Goal: Task Accomplishment & Management: Use online tool/utility

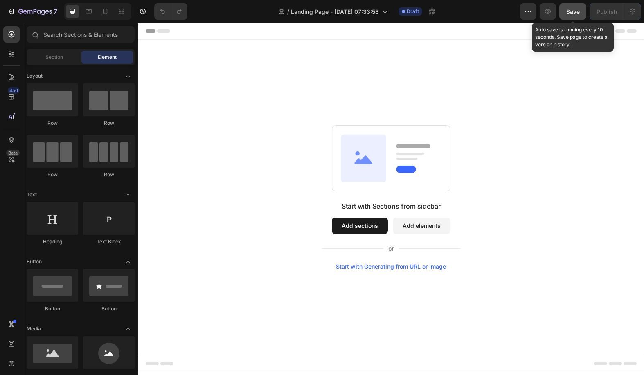
click at [580, 16] on button "Save" at bounding box center [572, 11] width 27 height 16
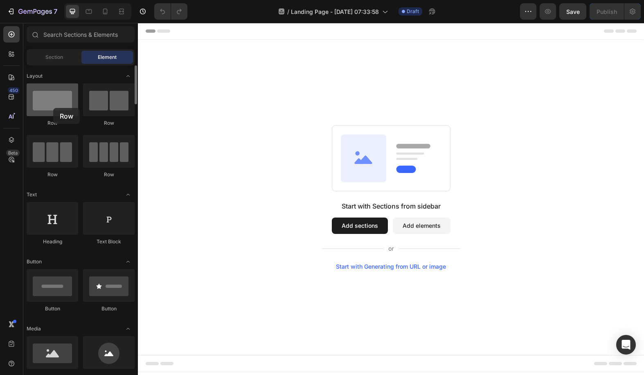
click at [53, 108] on div at bounding box center [53, 99] width 52 height 33
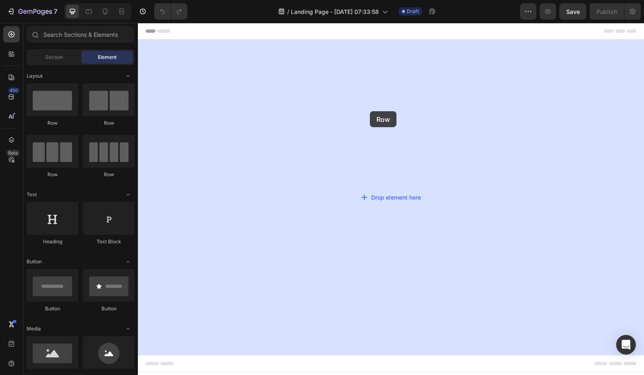
drag, startPoint x: 189, startPoint y: 125, endPoint x: 412, endPoint y: 149, distance: 224.2
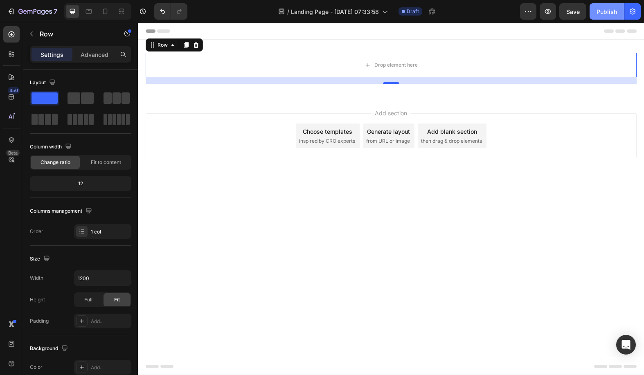
click at [607, 16] on div "Publish" at bounding box center [606, 11] width 20 height 9
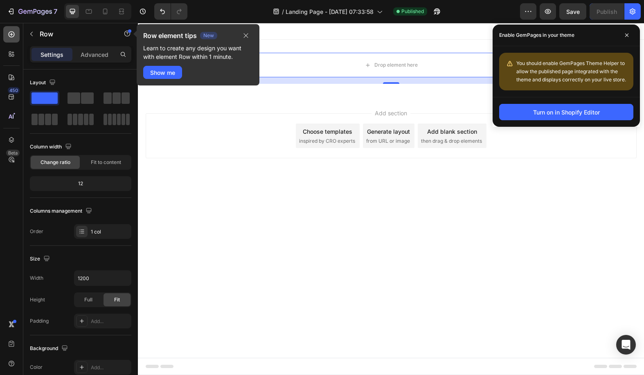
click at [13, 32] on icon at bounding box center [12, 34] width 6 height 6
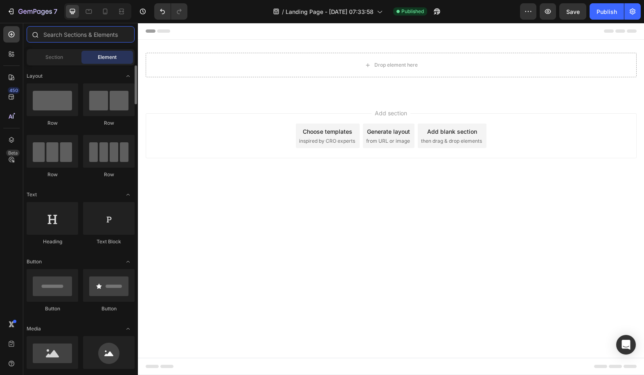
click at [86, 38] on input "text" at bounding box center [81, 34] width 108 height 16
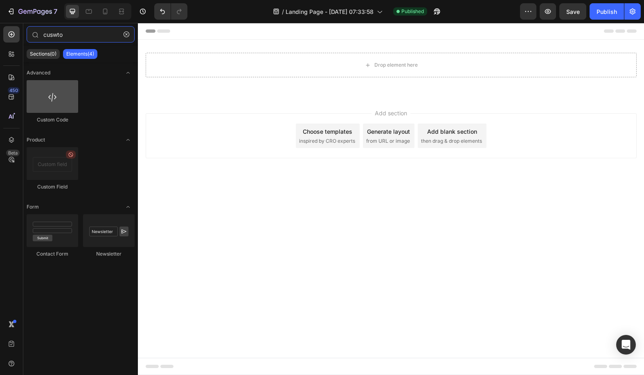
type input "cuswto"
click at [44, 100] on div at bounding box center [53, 96] width 52 height 33
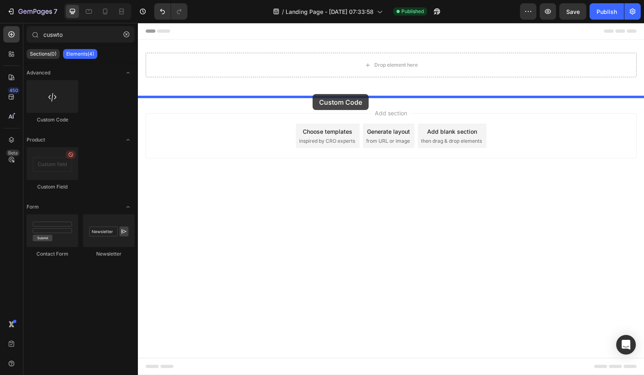
drag, startPoint x: 195, startPoint y: 123, endPoint x: 312, endPoint y: 94, distance: 120.9
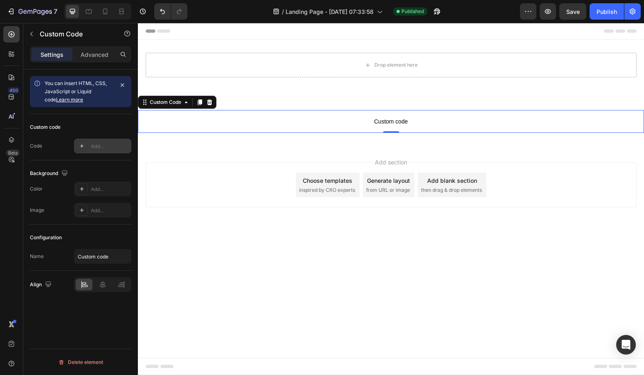
click at [97, 144] on div "Add..." at bounding box center [110, 146] width 38 height 7
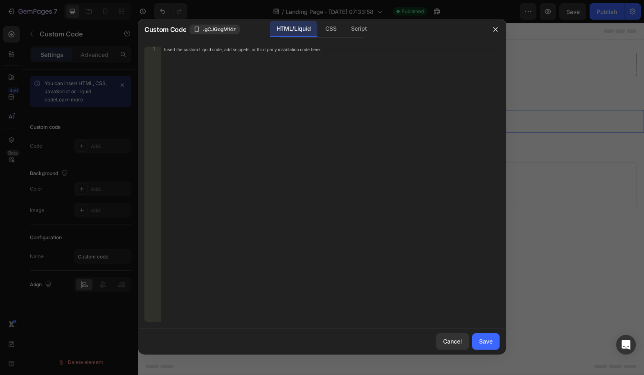
click at [341, 83] on div "Insert the custom Liquid code, add snippets, or third-party installation code h…" at bounding box center [330, 190] width 339 height 287
click at [268, 62] on div "Insert the custom Liquid code, add snippets, or third-party installation code h…" at bounding box center [330, 190] width 339 height 287
paste textarea "</script>"
click at [481, 341] on div "Save" at bounding box center [485, 341] width 13 height 9
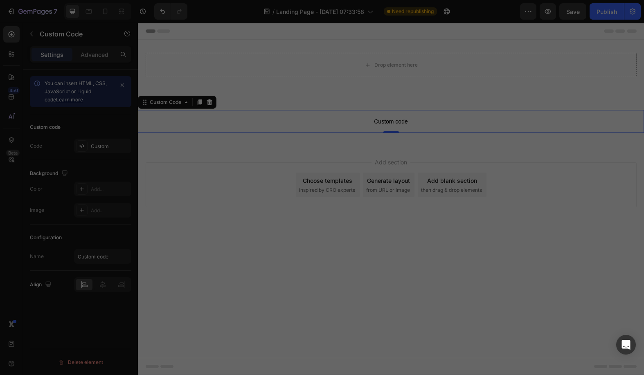
type textarea ""; </script>"
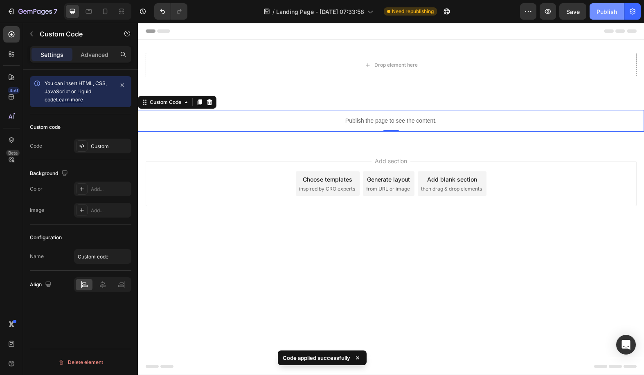
click at [602, 12] on div "Publish" at bounding box center [606, 11] width 20 height 9
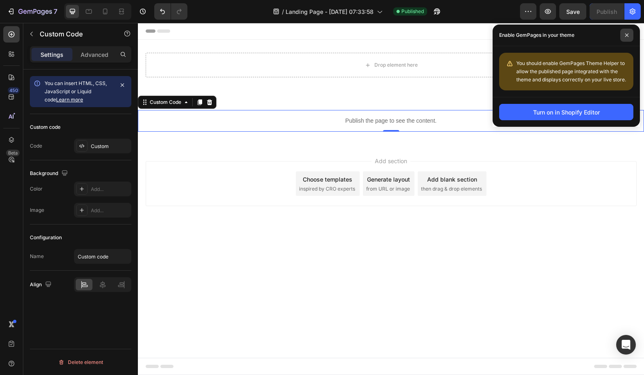
click at [625, 34] on icon at bounding box center [626, 35] width 4 height 4
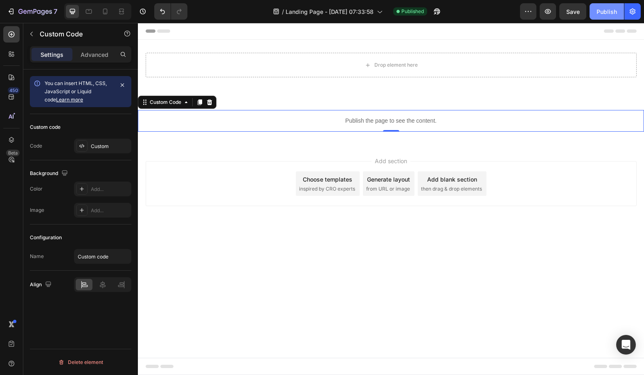
click at [604, 11] on div "Publish" at bounding box center [606, 11] width 20 height 9
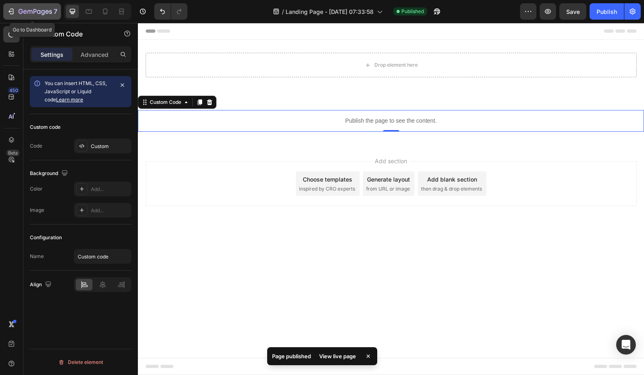
click at [22, 9] on icon "button" at bounding box center [35, 12] width 34 height 7
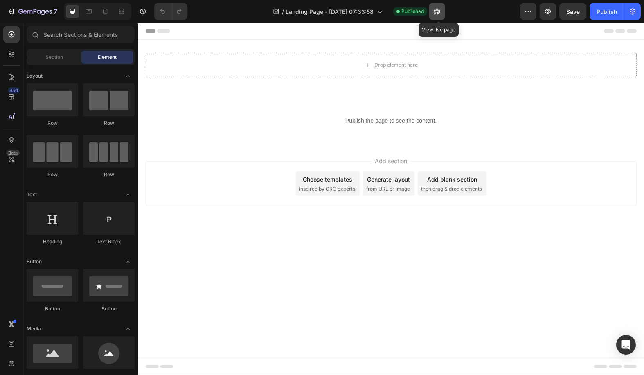
click at [436, 12] on icon "button" at bounding box center [435, 13] width 2 height 2
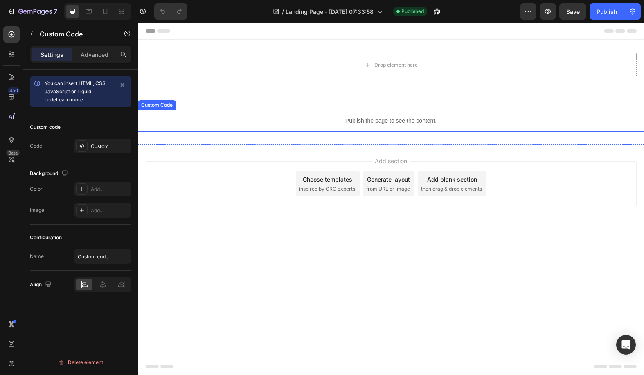
click at [317, 121] on p "Publish the page to see the content." at bounding box center [391, 121] width 506 height 9
click at [606, 13] on div "Publish" at bounding box center [606, 11] width 20 height 9
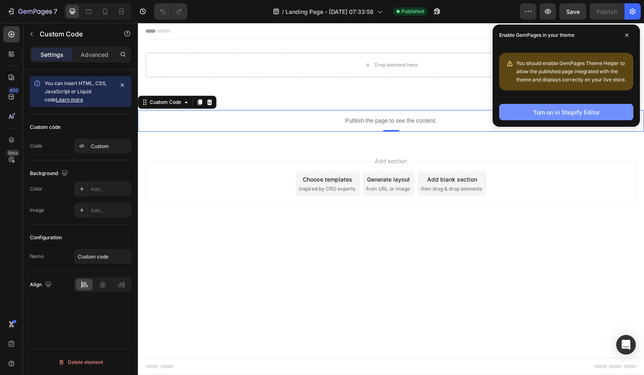
click at [536, 112] on div "Turn on in Shopify Editor" at bounding box center [566, 112] width 67 height 9
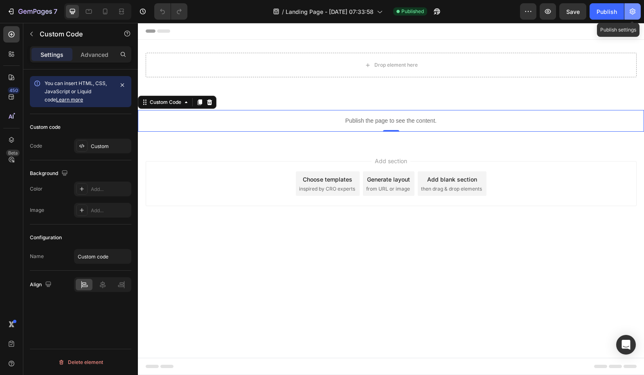
click at [630, 14] on icon "button" at bounding box center [632, 11] width 8 height 8
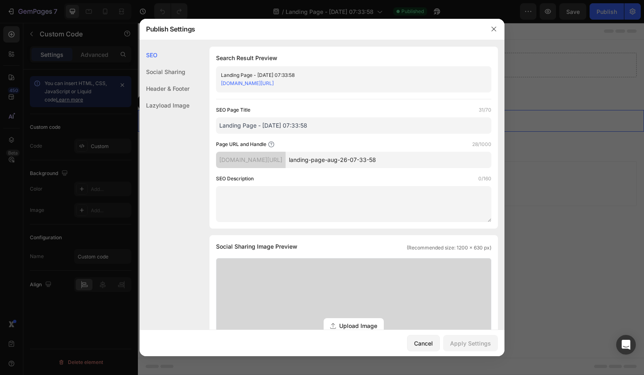
drag, startPoint x: 377, startPoint y: 82, endPoint x: 220, endPoint y: 88, distance: 157.1
click at [220, 88] on div "Landing Page - [DATE] 07:33:58 [DOMAIN_NAME][URL]" at bounding box center [353, 79] width 275 height 26
copy link "[DOMAIN_NAME][URL]"
click at [492, 27] on icon "button" at bounding box center [493, 29] width 7 height 7
